Goal: Task Accomplishment & Management: Manage account settings

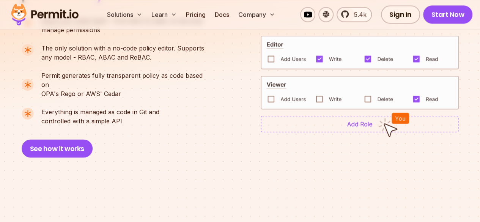
scroll to position [714, 0]
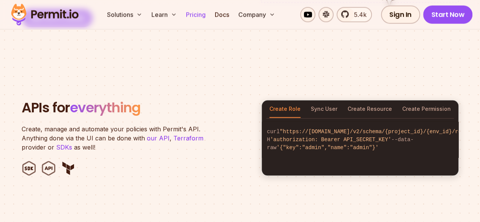
click at [194, 13] on link "Pricing" at bounding box center [196, 14] width 26 height 15
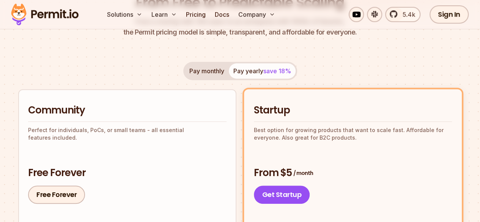
scroll to position [103, 0]
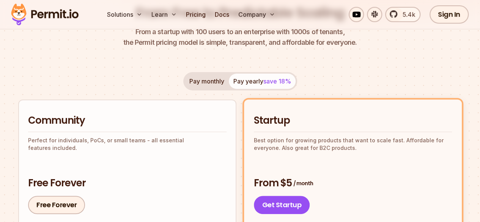
click at [70, 124] on h2 "Community" at bounding box center [127, 121] width 199 height 14
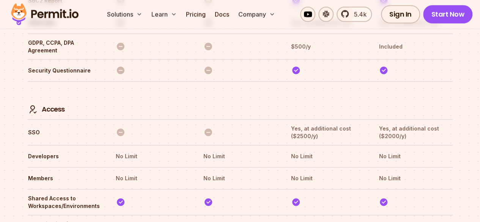
scroll to position [2362, 0]
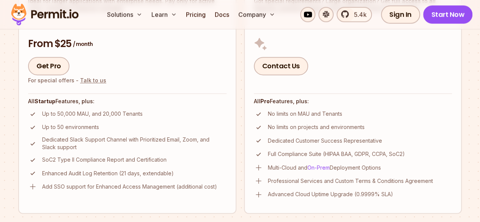
scroll to position [483, 0]
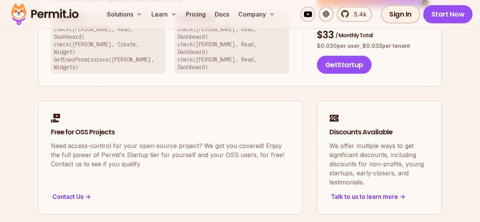
scroll to position [787, 0]
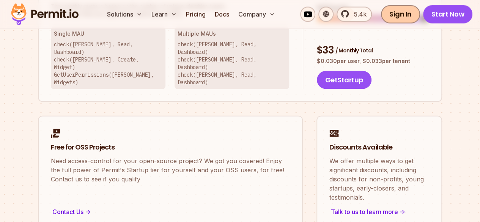
click at [403, 18] on link "Sign In" at bounding box center [400, 14] width 39 height 18
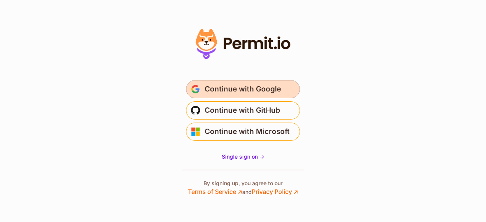
click at [273, 88] on span "Continue with Google" at bounding box center [243, 89] width 76 height 12
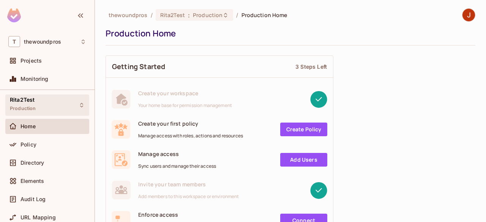
click at [43, 95] on div "Rita2Test Production" at bounding box center [47, 105] width 84 height 21
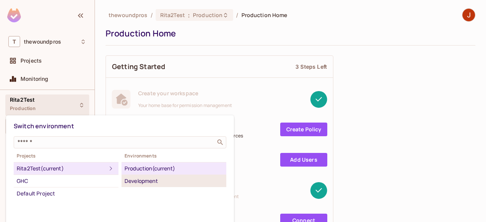
click at [155, 177] on div "Development" at bounding box center [174, 181] width 99 height 9
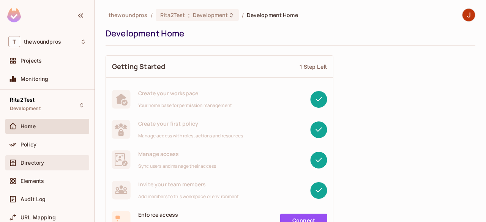
click at [53, 160] on div "Directory" at bounding box center [54, 163] width 66 height 6
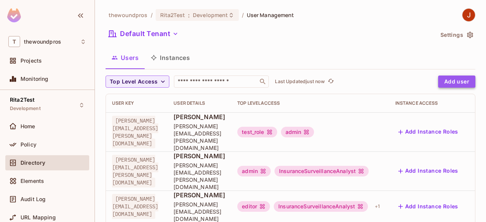
click at [458, 79] on button "Add user" at bounding box center [456, 82] width 37 height 12
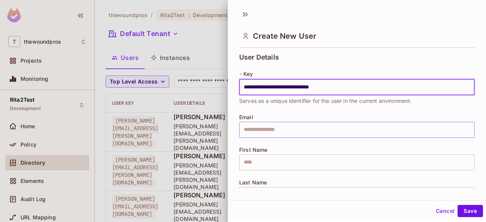
type input "**********"
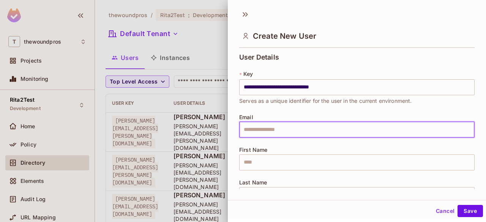
click at [337, 130] on input "text" at bounding box center [356, 130] width 235 height 16
paste input "**********"
type input "**********"
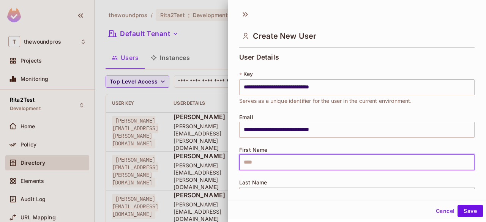
click at [308, 162] on input "text" at bounding box center [356, 163] width 235 height 16
type input "*********"
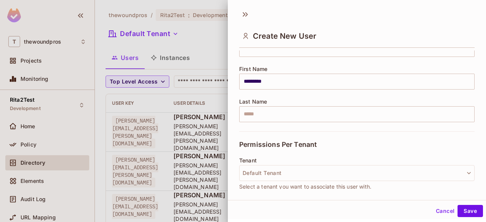
scroll to position [90, 0]
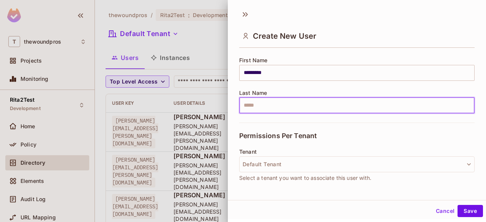
click at [357, 99] on input "text" at bounding box center [356, 106] width 235 height 16
type input "*******"
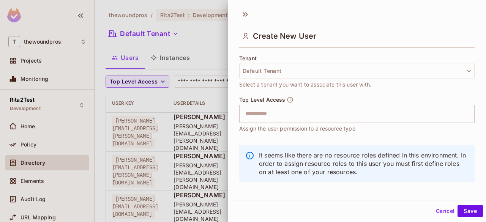
scroll to position [188, 0]
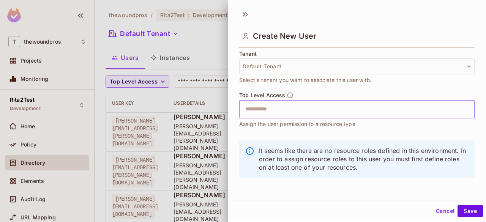
click at [368, 116] on div "​" at bounding box center [356, 109] width 235 height 18
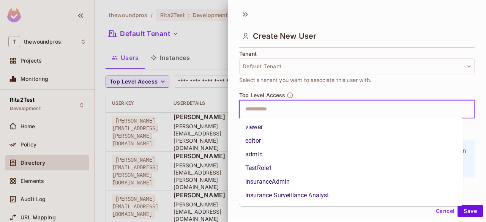
click at [323, 156] on li "admin" at bounding box center [351, 155] width 224 height 14
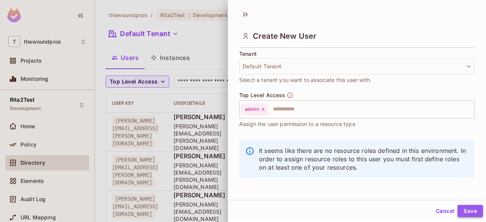
click at [461, 209] on button "Save" at bounding box center [470, 211] width 25 height 12
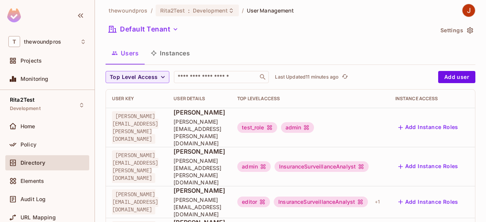
scroll to position [0, 0]
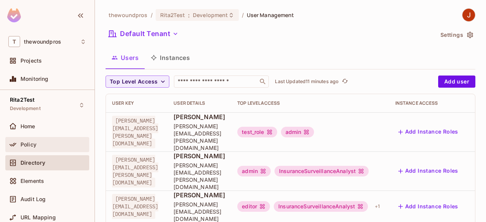
click at [39, 147] on div "Policy" at bounding box center [54, 145] width 66 height 6
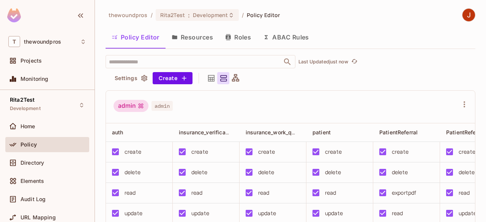
click at [239, 35] on button "Roles" at bounding box center [238, 37] width 38 height 19
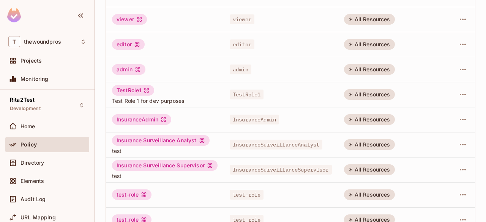
scroll to position [107, 0]
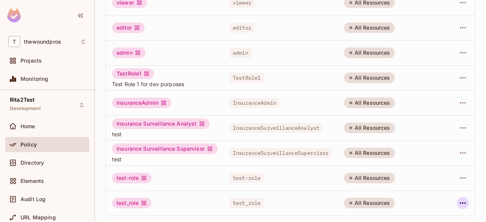
click at [460, 199] on icon "button" at bounding box center [462, 203] width 9 height 9
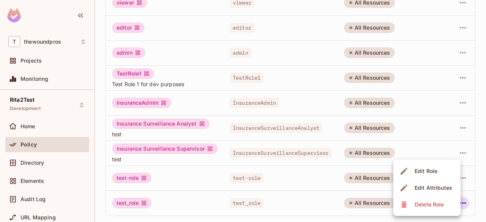
click at [486, 126] on div at bounding box center [243, 111] width 486 height 222
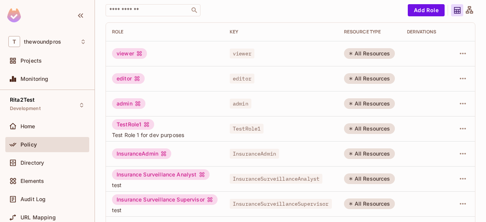
scroll to position [0, 0]
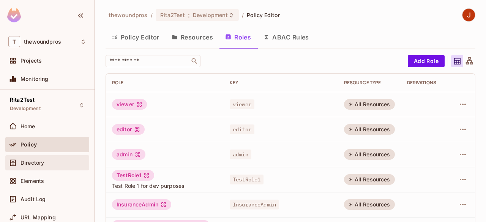
click at [78, 167] on div "Directory" at bounding box center [47, 162] width 84 height 15
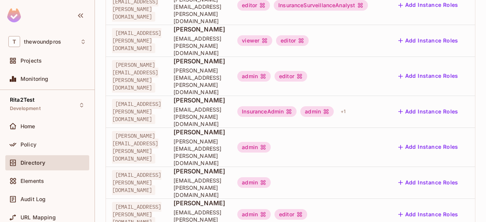
scroll to position [314, 0]
